Goal: Find specific page/section: Find specific page/section

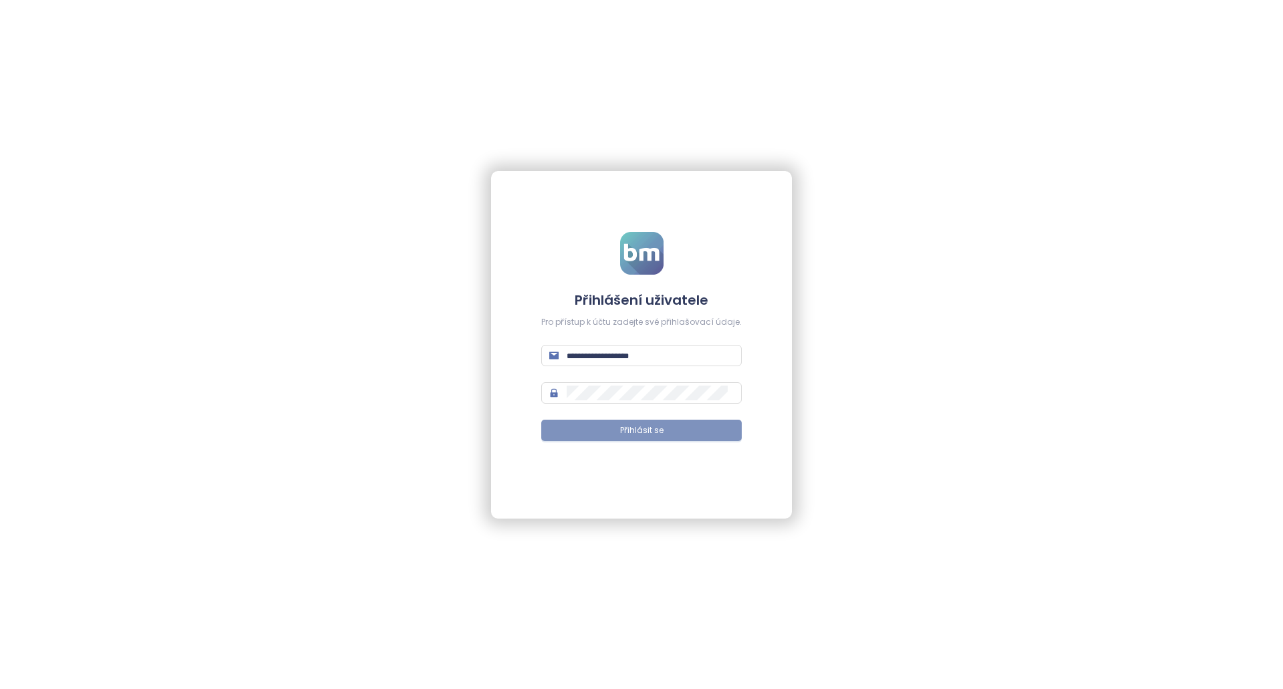
type input "**********"
click at [583, 432] on button "Přihlásit se" at bounding box center [641, 430] width 200 height 21
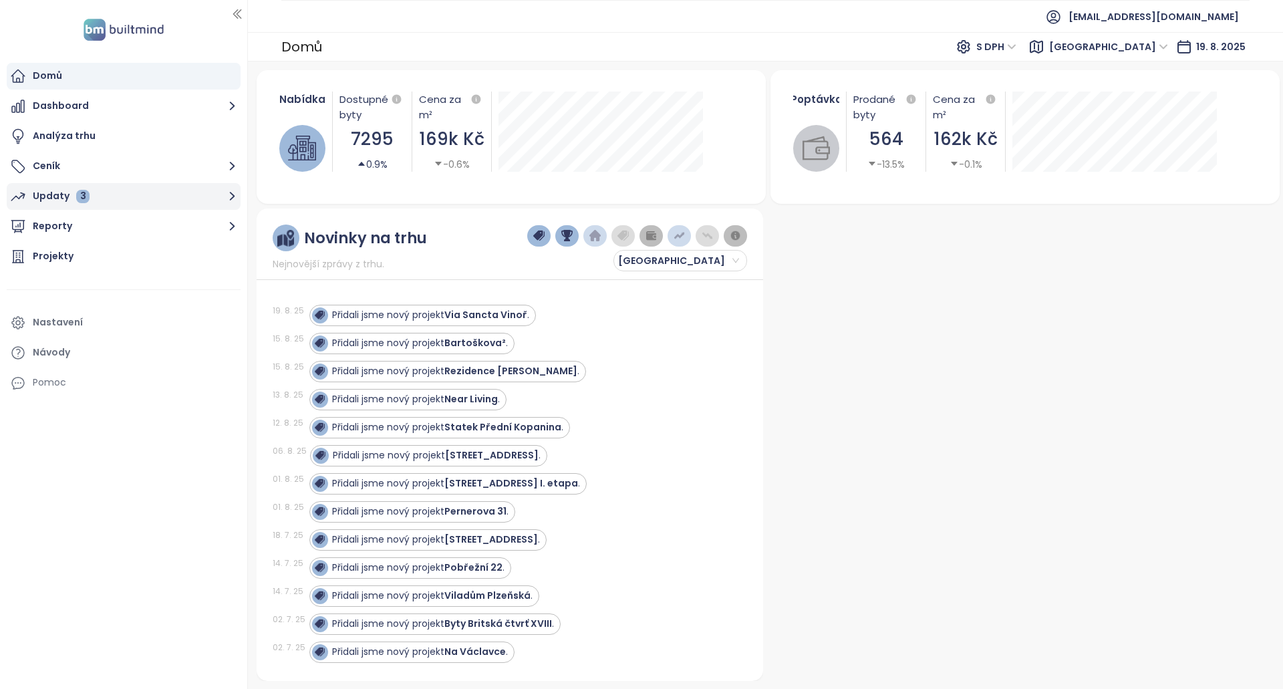
click at [74, 201] on div "Updaty 3" at bounding box center [61, 196] width 57 height 17
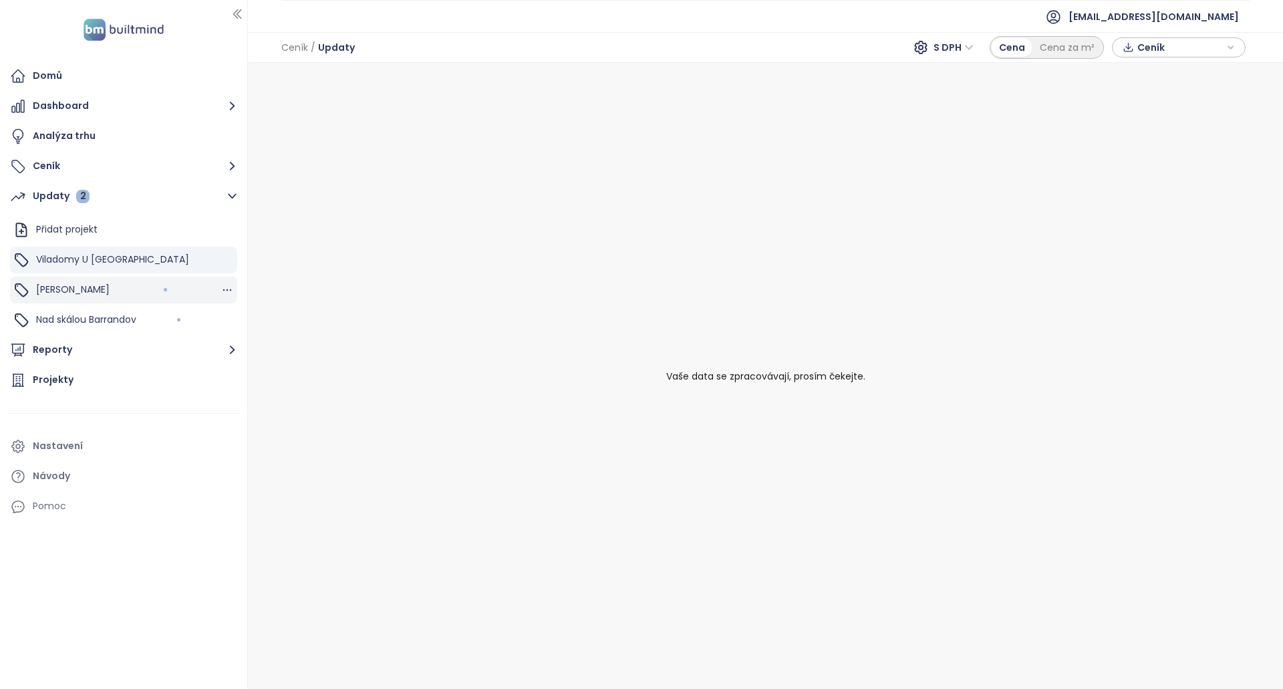
click at [94, 287] on div "[PERSON_NAME]" at bounding box center [123, 290] width 227 height 27
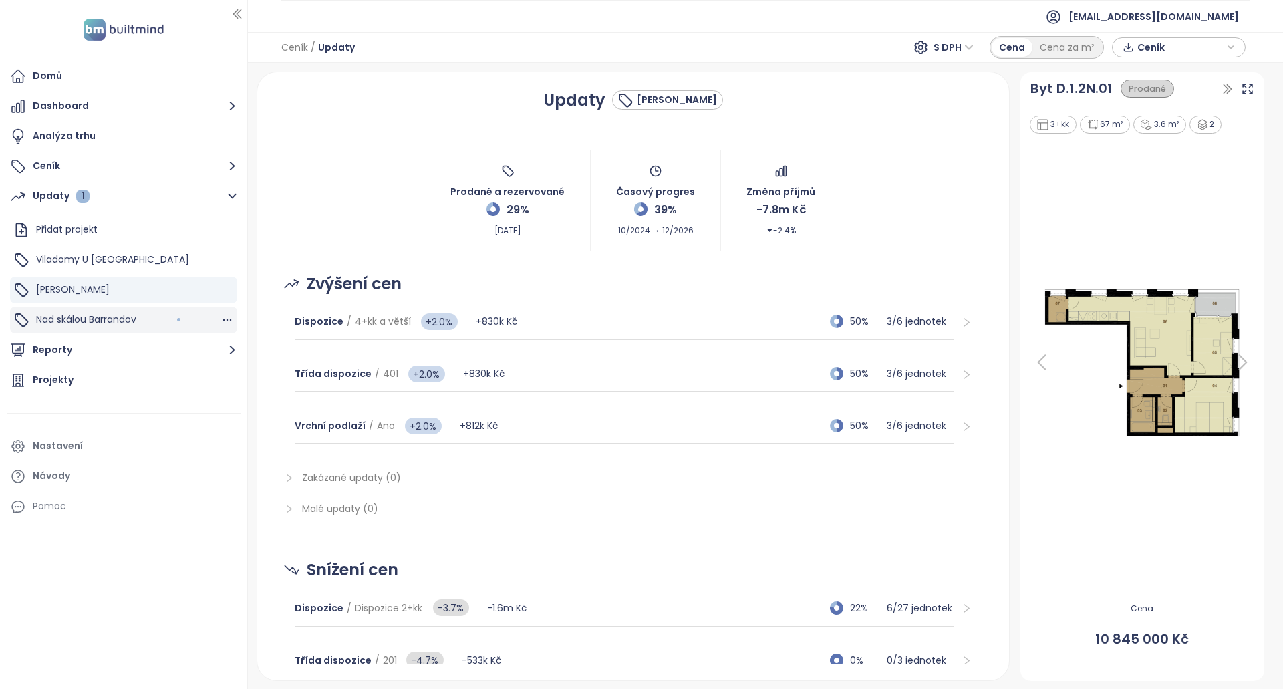
click at [110, 311] on div "Nad skálou Barrandov" at bounding box center [123, 320] width 227 height 27
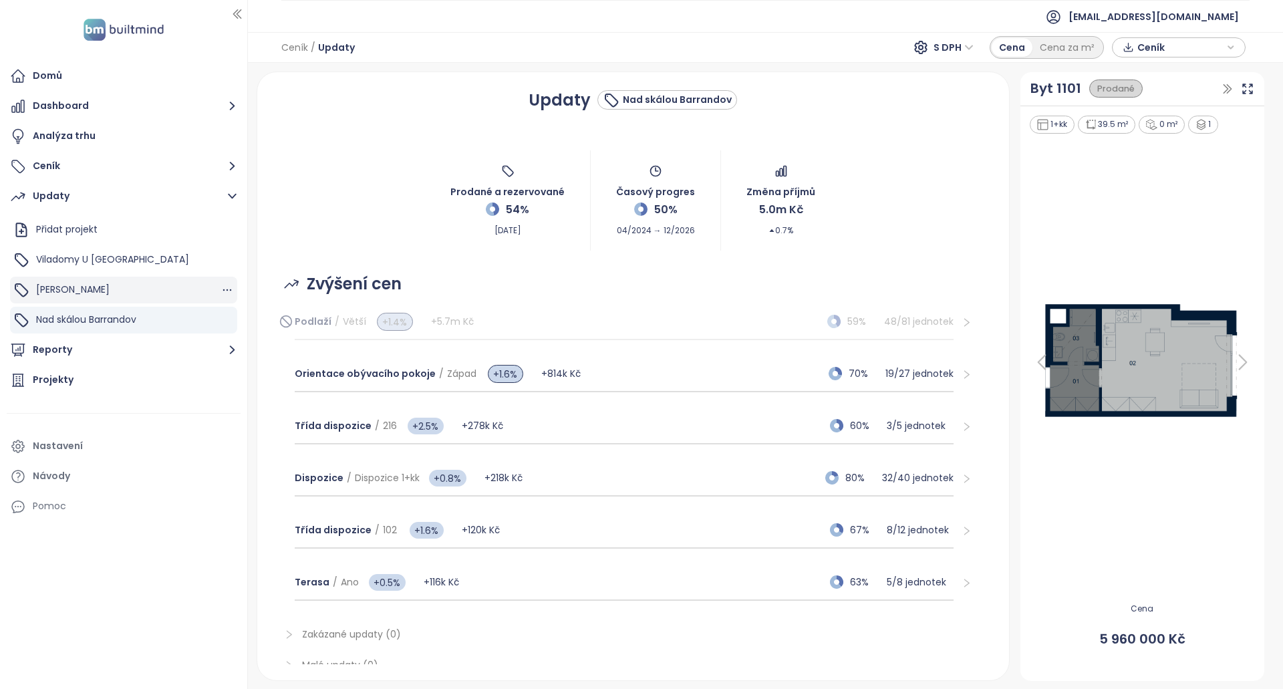
click at [95, 295] on div "[PERSON_NAME]" at bounding box center [123, 290] width 227 height 27
click at [89, 261] on span "Viladomy U [GEOGRAPHIC_DATA]" at bounding box center [112, 259] width 153 height 13
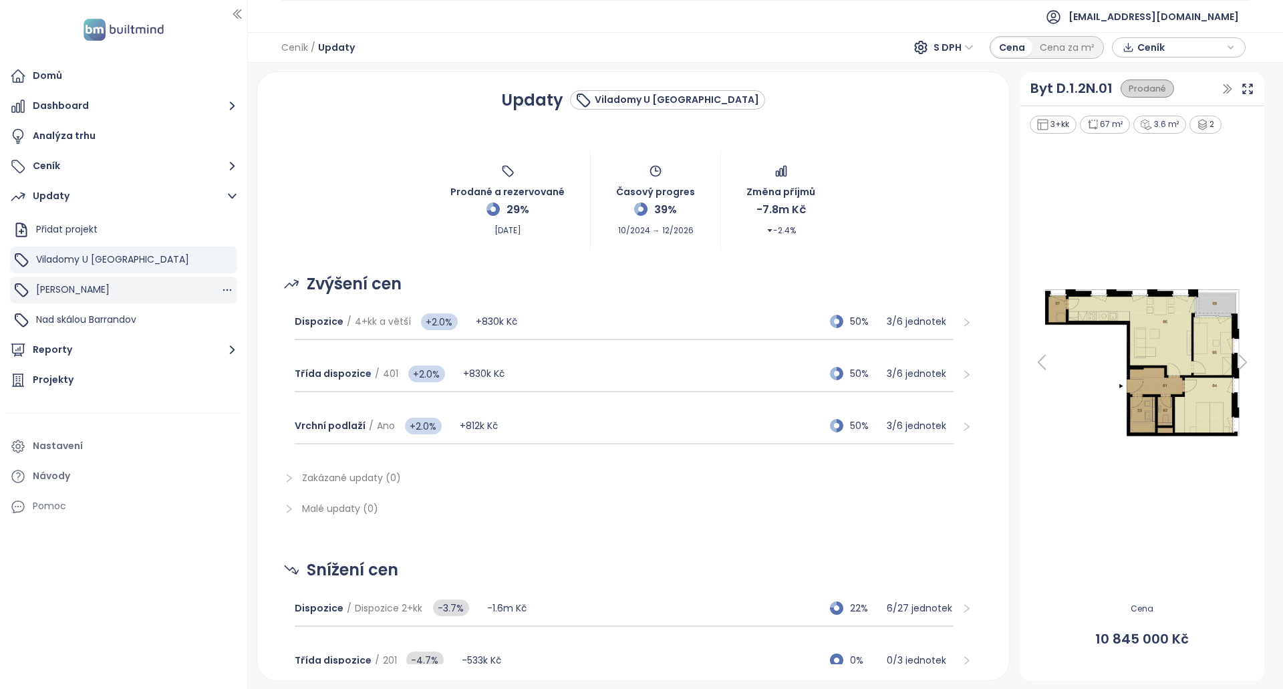
click at [95, 287] on div "[PERSON_NAME]" at bounding box center [123, 290] width 227 height 27
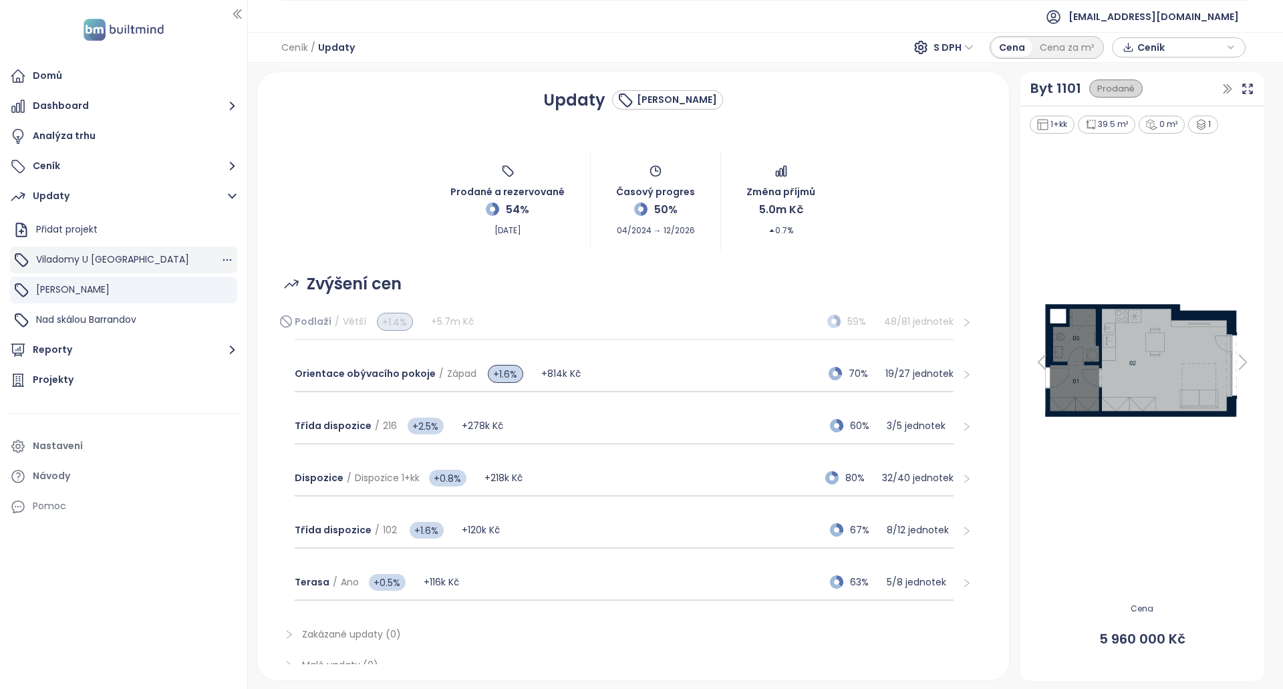
click at [90, 261] on span "Viladomy U [GEOGRAPHIC_DATA]" at bounding box center [112, 259] width 153 height 13
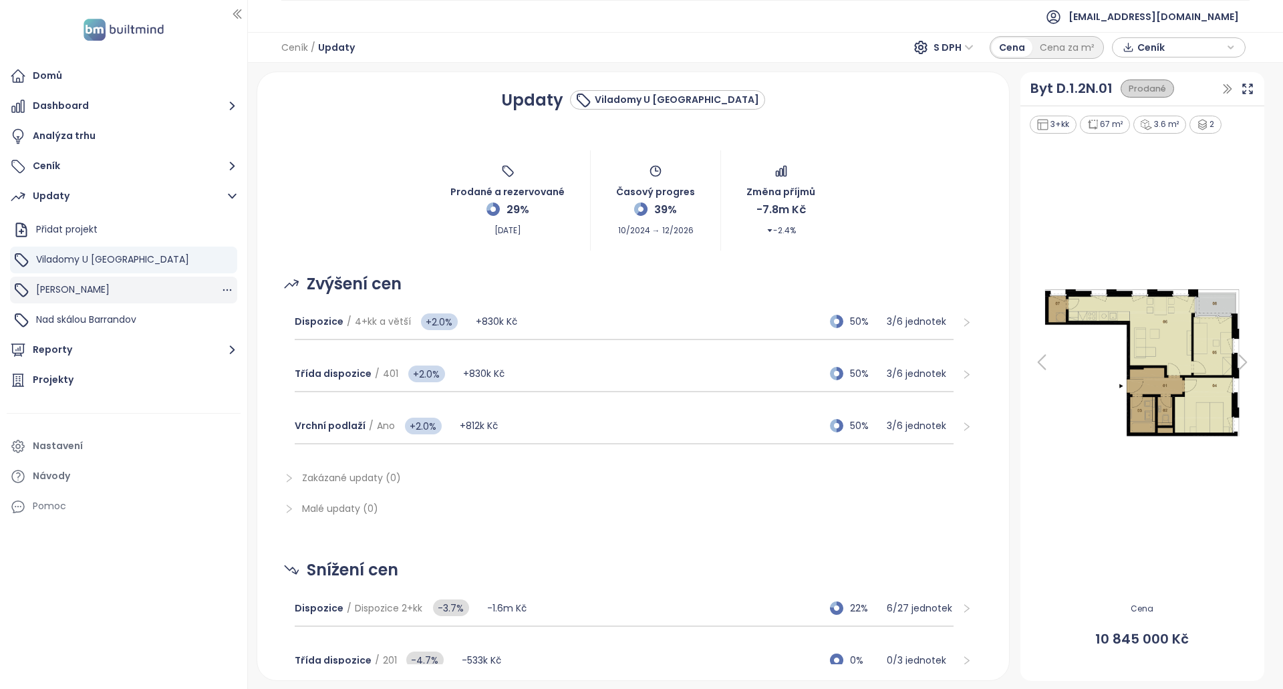
click at [75, 293] on span "[PERSON_NAME]" at bounding box center [72, 289] width 73 height 13
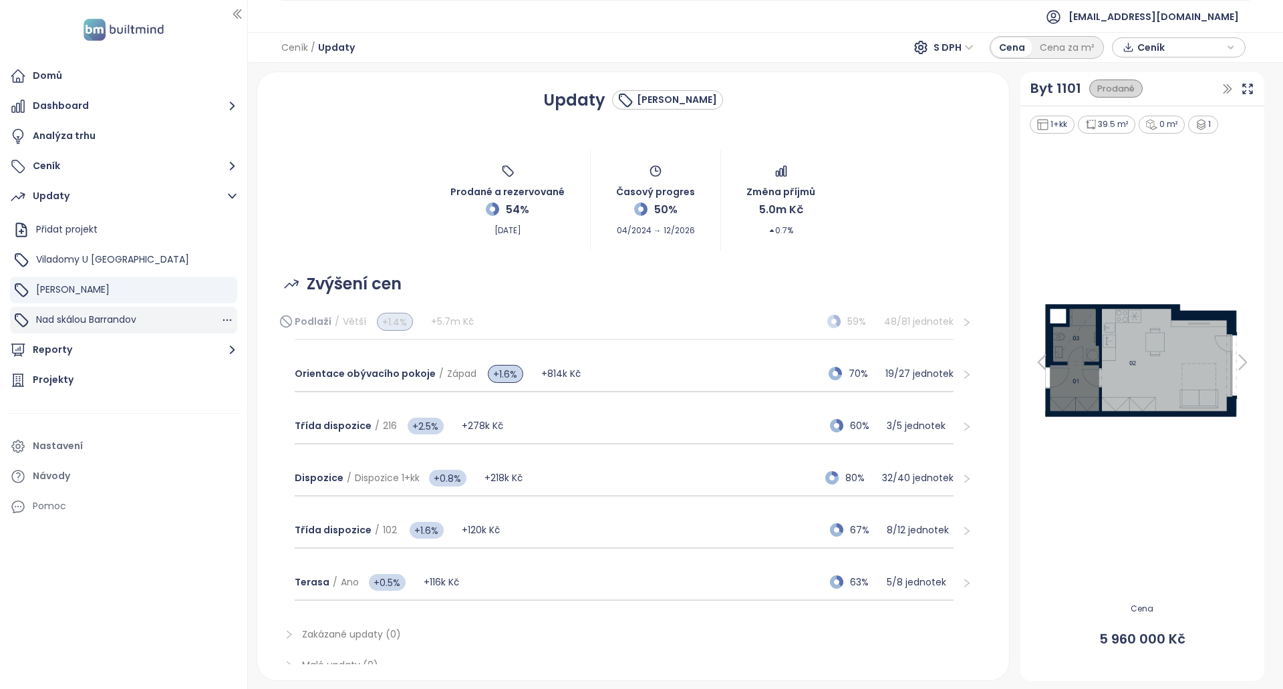
click at [55, 322] on span "Nad skálou Barrandov" at bounding box center [86, 319] width 100 height 13
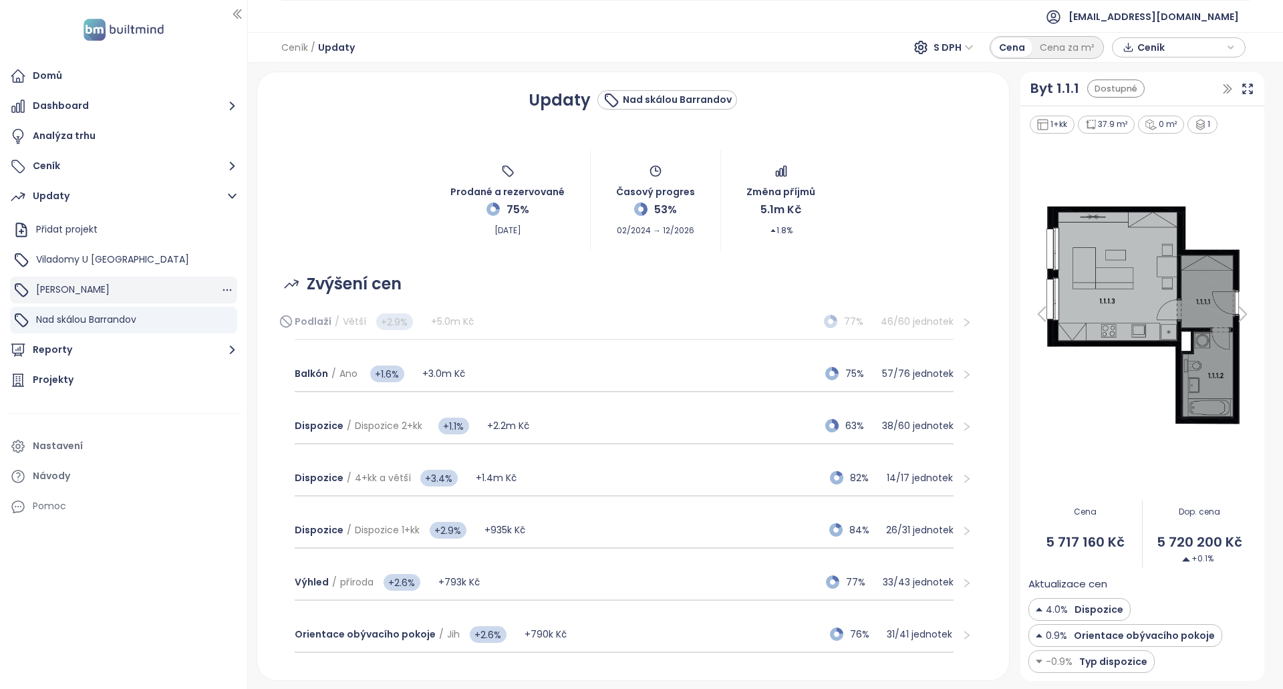
click at [52, 291] on span "[PERSON_NAME]" at bounding box center [72, 289] width 73 height 13
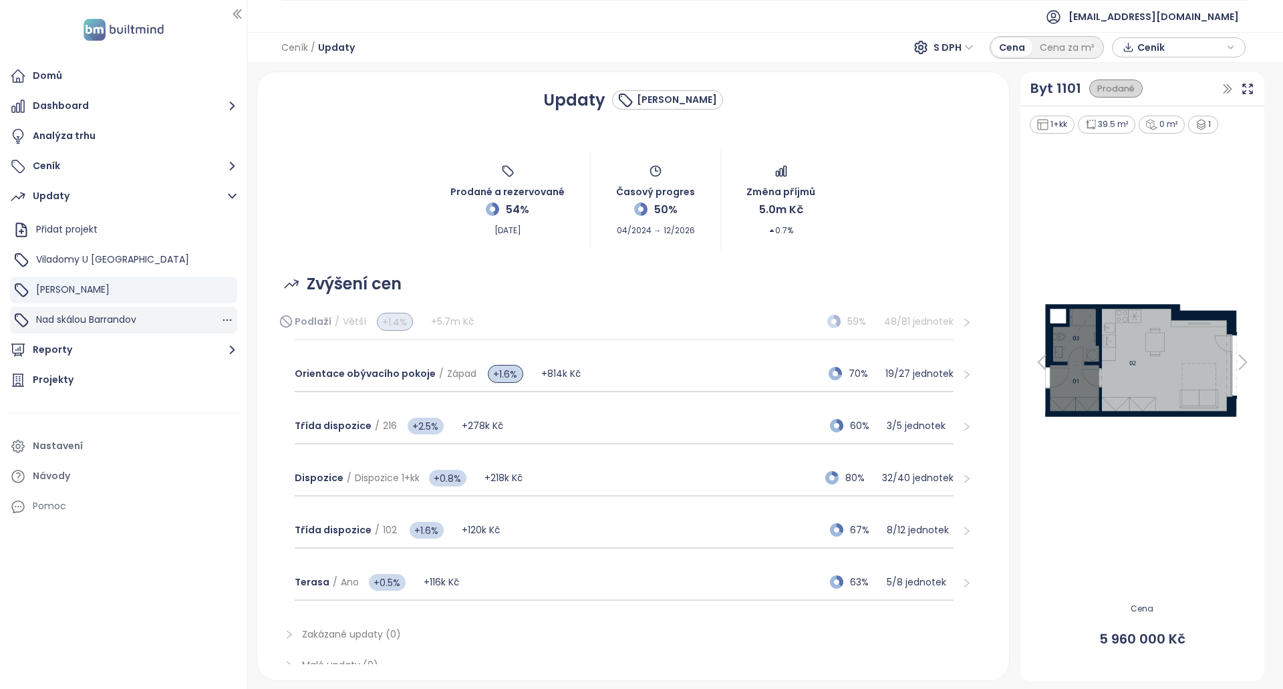
click at [72, 313] on span "Nad skálou Barrandov" at bounding box center [86, 319] width 100 height 13
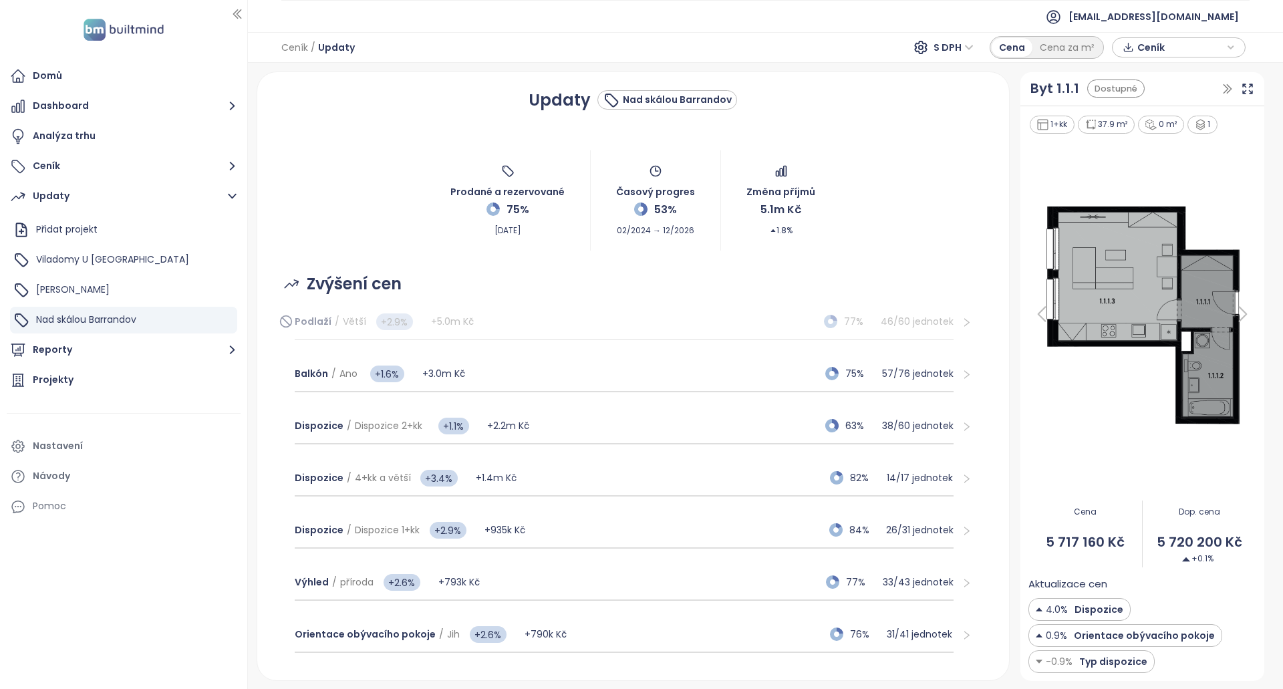
click at [278, 153] on div "Prodané a rezervované 75% [DATE] Časový progres 53% 02/2024 → 12/2026 Změna pří…" at bounding box center [633, 201] width 720 height 100
click at [83, 285] on span "[PERSON_NAME]" at bounding box center [72, 289] width 73 height 13
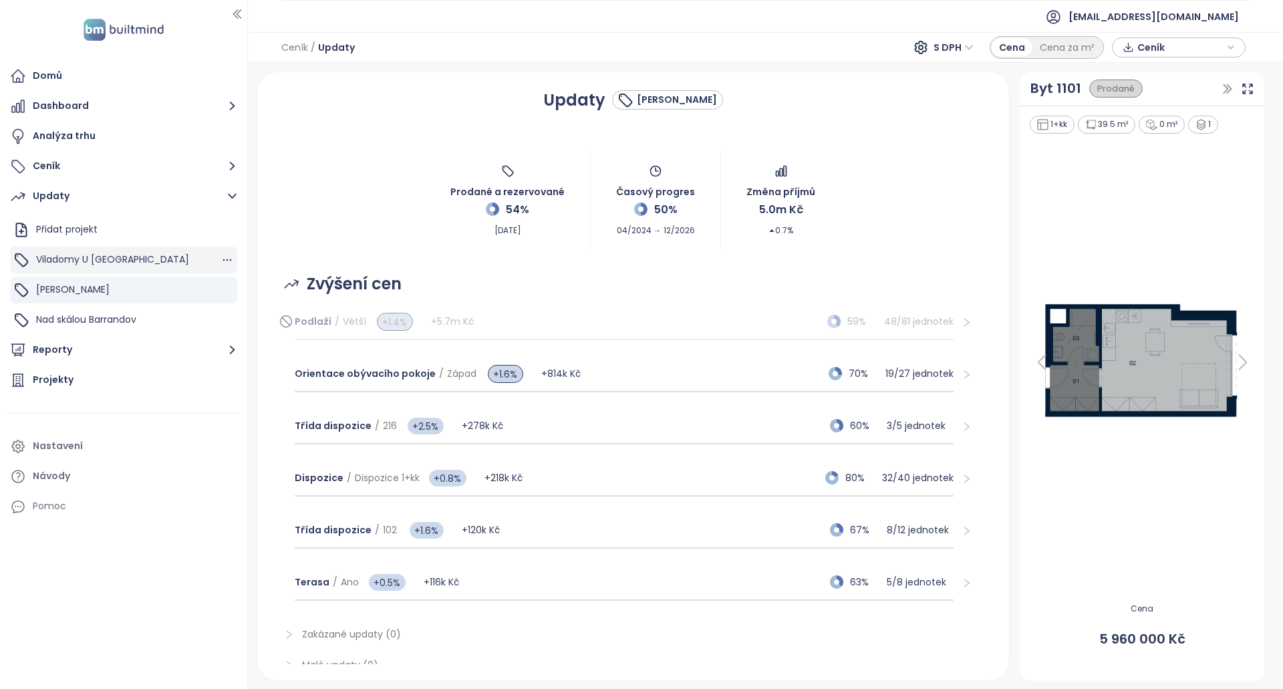
click at [65, 260] on span "Viladomy U [GEOGRAPHIC_DATA]" at bounding box center [112, 259] width 153 height 13
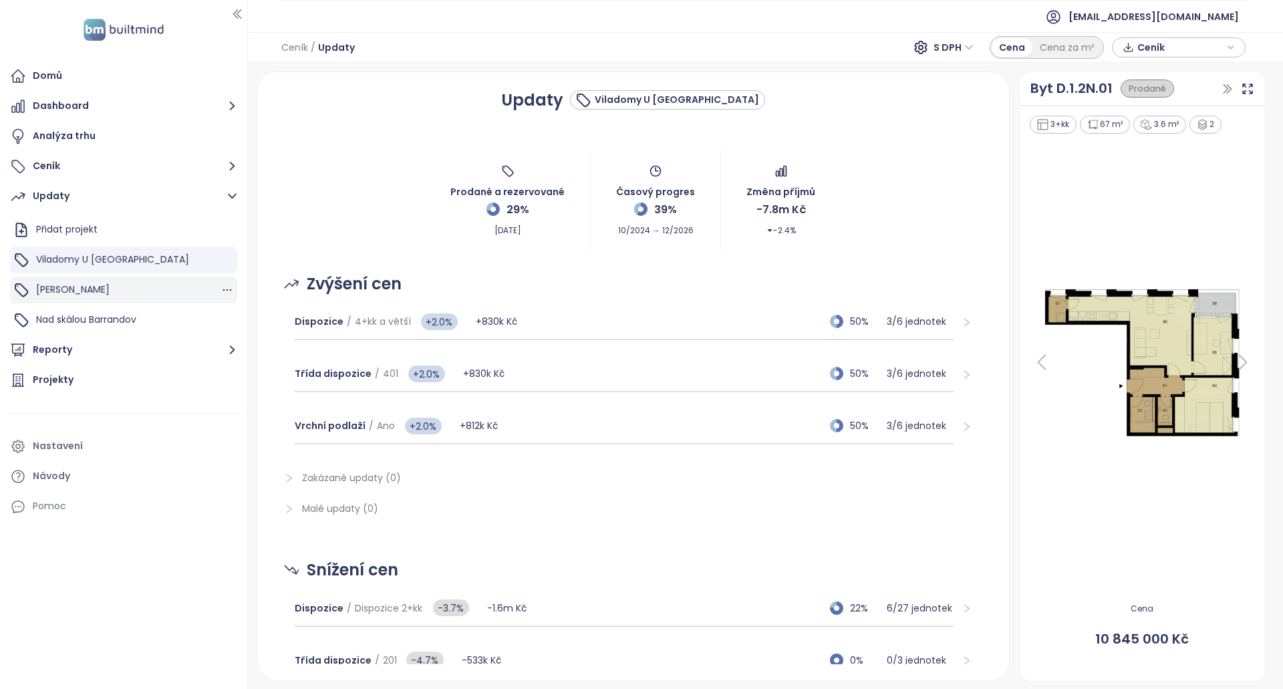
click at [65, 285] on span "[PERSON_NAME]" at bounding box center [72, 289] width 73 height 13
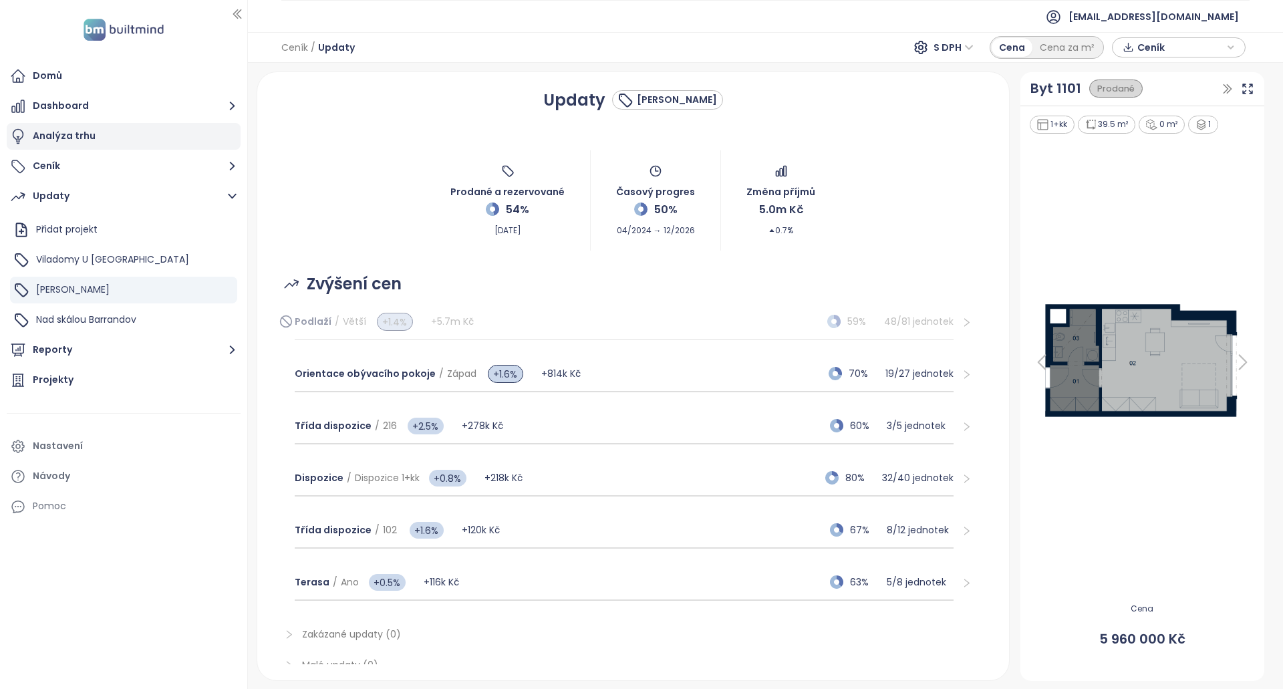
click at [81, 136] on div "Analýza trhu" at bounding box center [64, 136] width 63 height 17
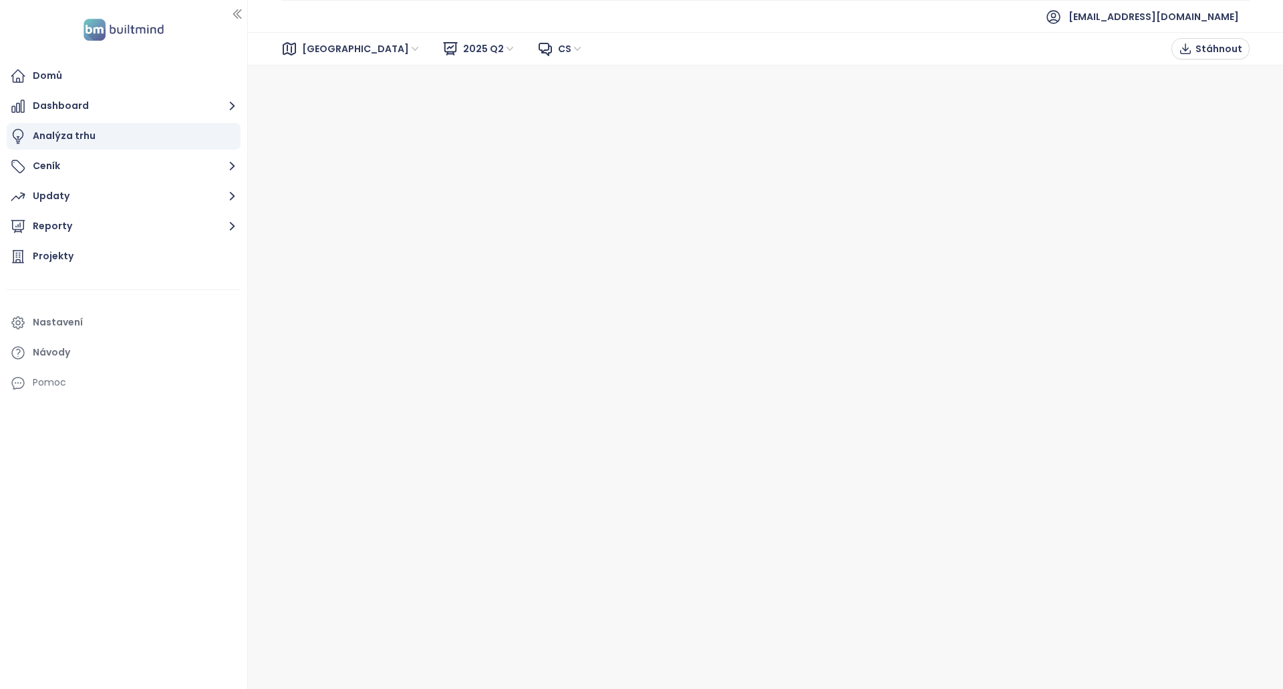
click at [325, 49] on span "[GEOGRAPHIC_DATA]" at bounding box center [361, 49] width 119 height 20
click at [328, 97] on div "[GEOGRAPHIC_DATA]" at bounding box center [361, 97] width 107 height 15
click at [64, 162] on button "Ceník" at bounding box center [124, 166] width 234 height 27
